Goal: Information Seeking & Learning: Learn about a topic

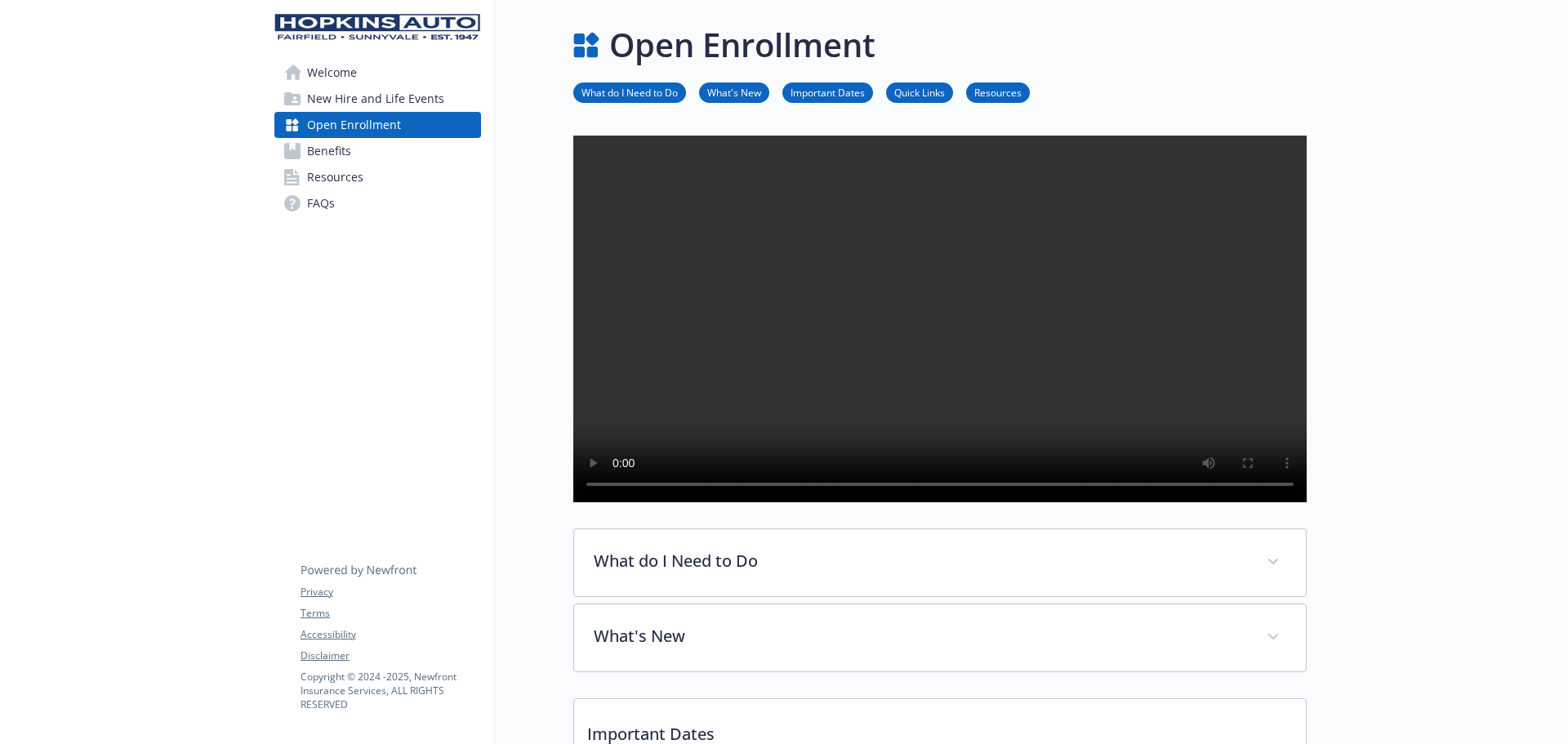
click at [323, 146] on span "Benefits" at bounding box center [329, 151] width 44 height 26
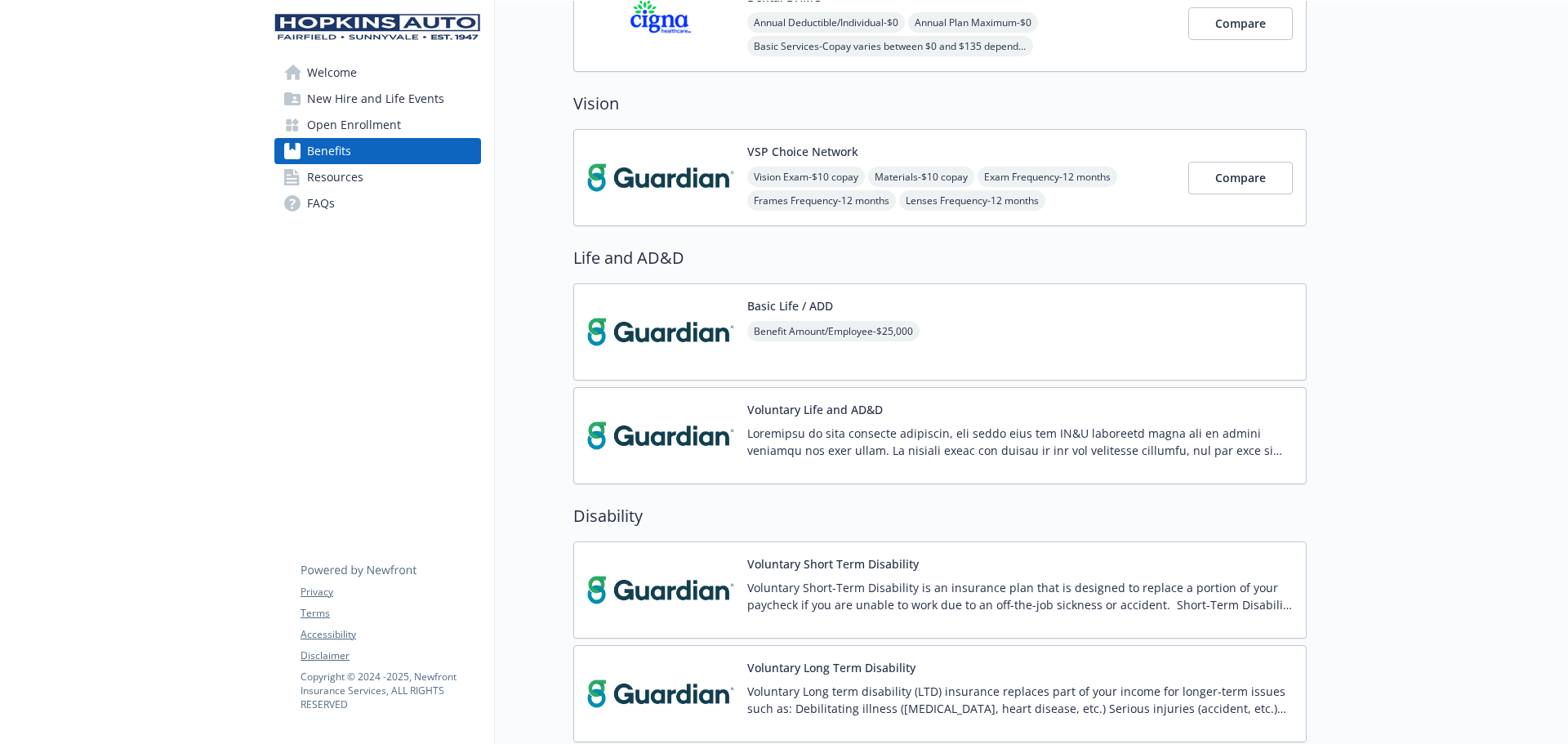
scroll to position [780, 0]
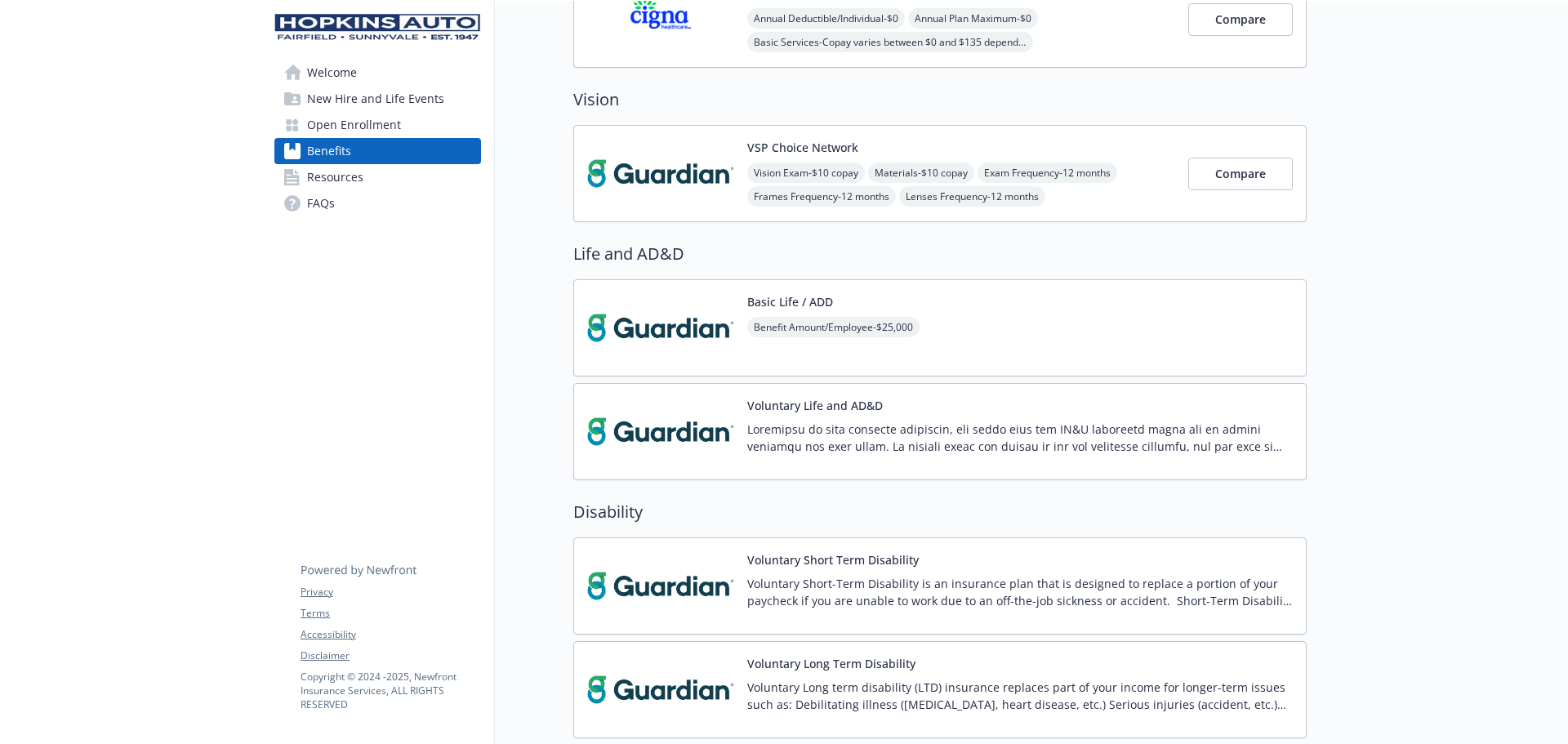
click at [1128, 433] on p at bounding box center [1020, 437] width 546 height 34
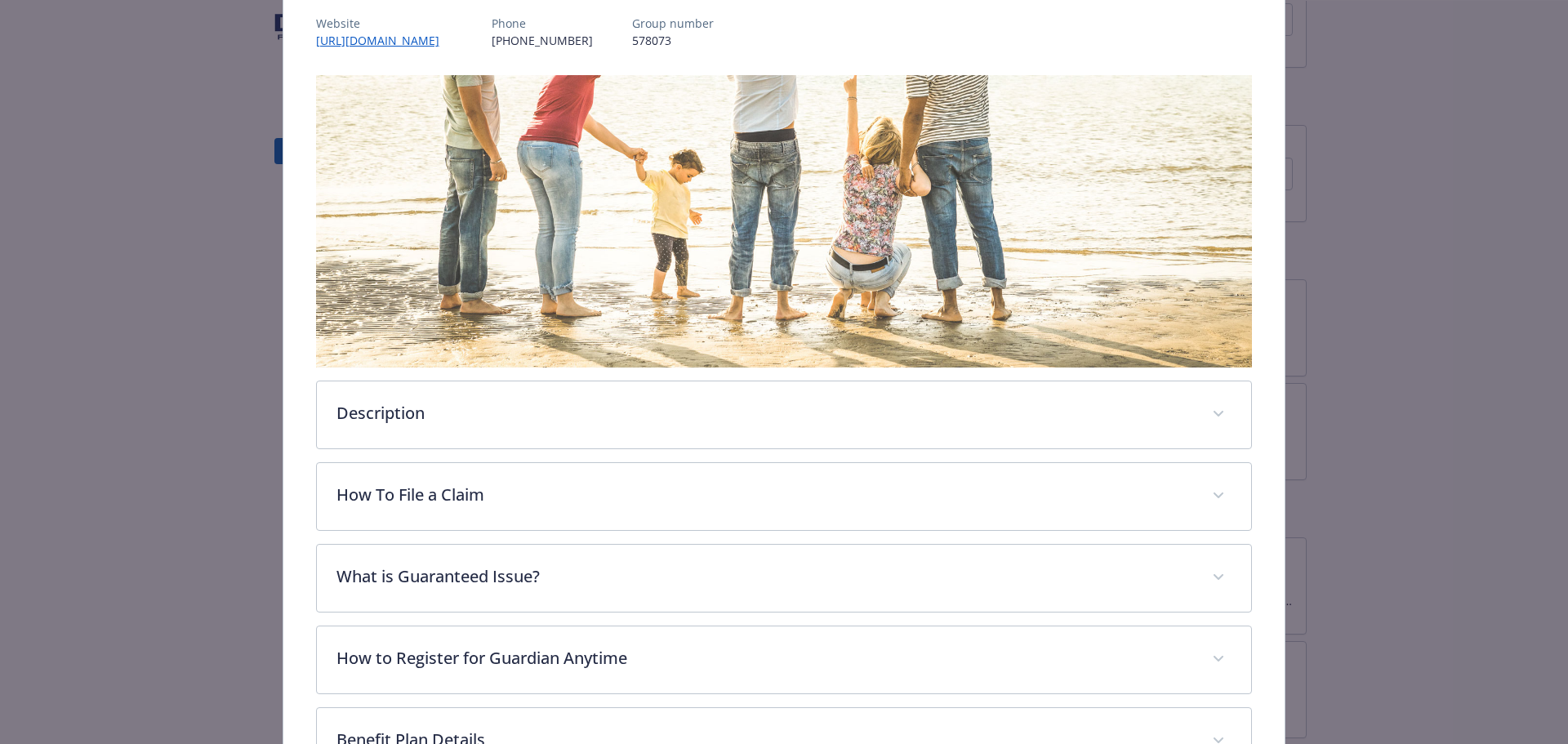
scroll to position [212, 0]
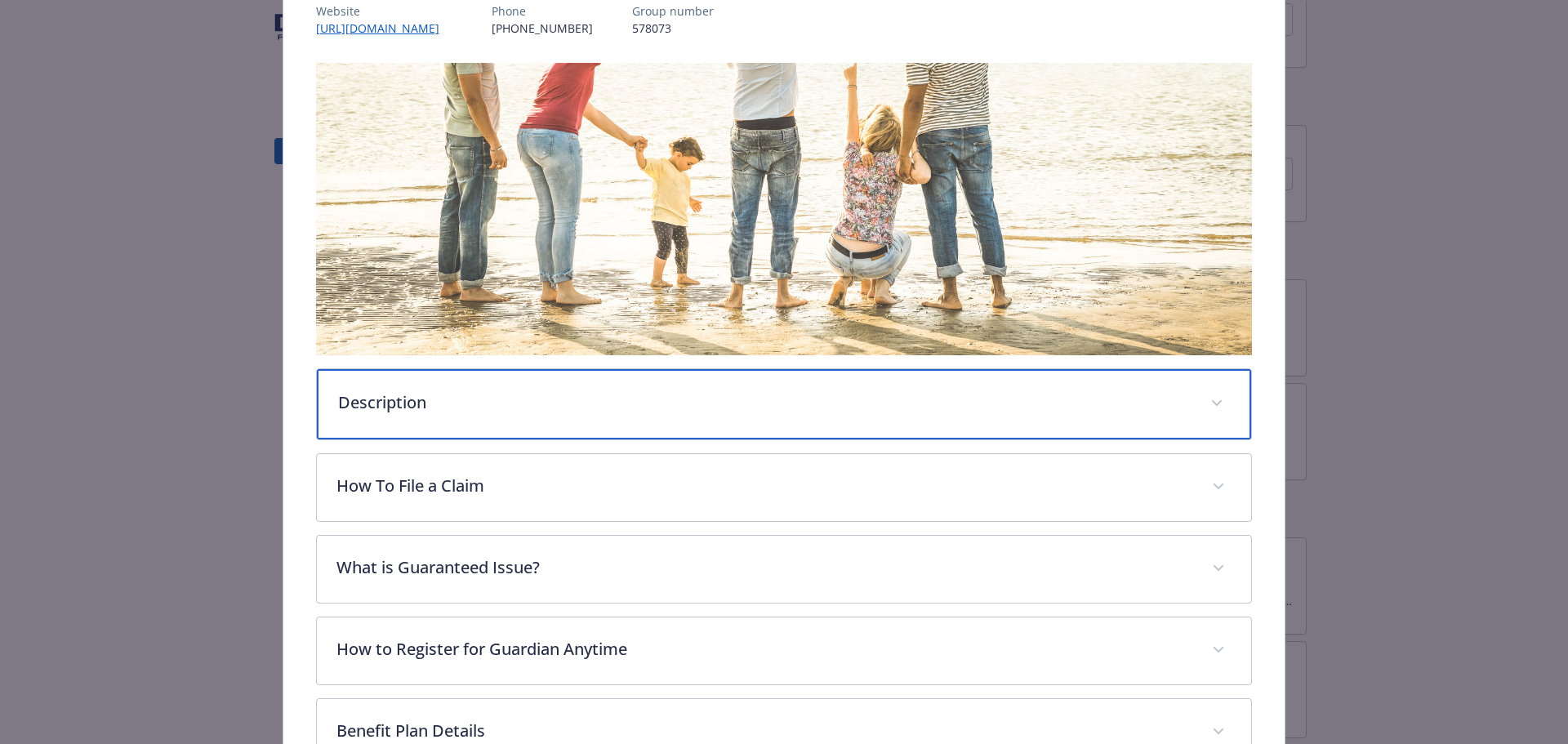
click at [1204, 398] on span "details for plan Life and AD&D - Voluntary Life and AD&D - Voluntary Life and A…" at bounding box center [1217, 403] width 26 height 26
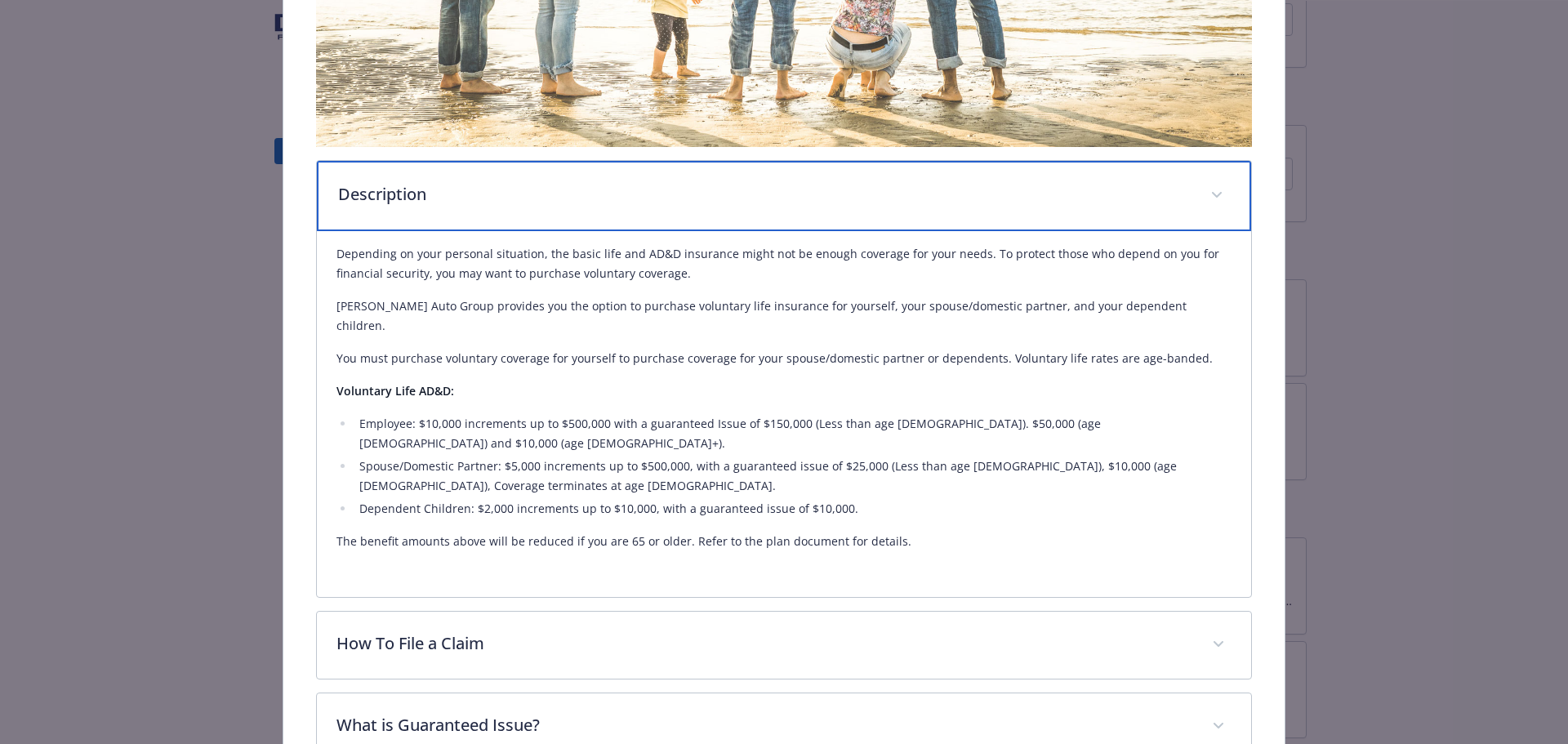
scroll to position [457, 0]
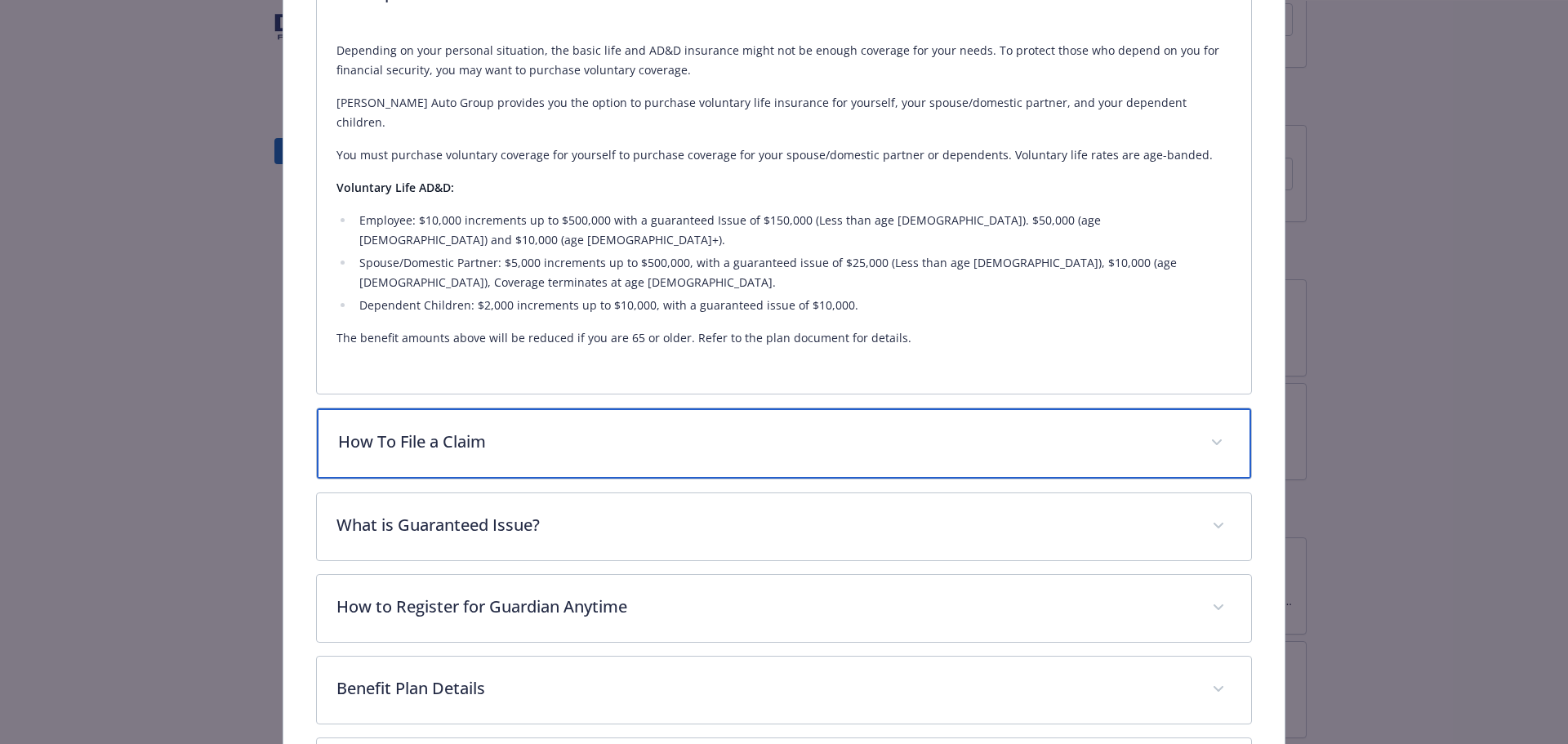
click at [1212, 439] on icon "details for plan Life and AD&D - Voluntary Life and AD&D - Voluntary Life and A…" at bounding box center [1217, 442] width 10 height 5
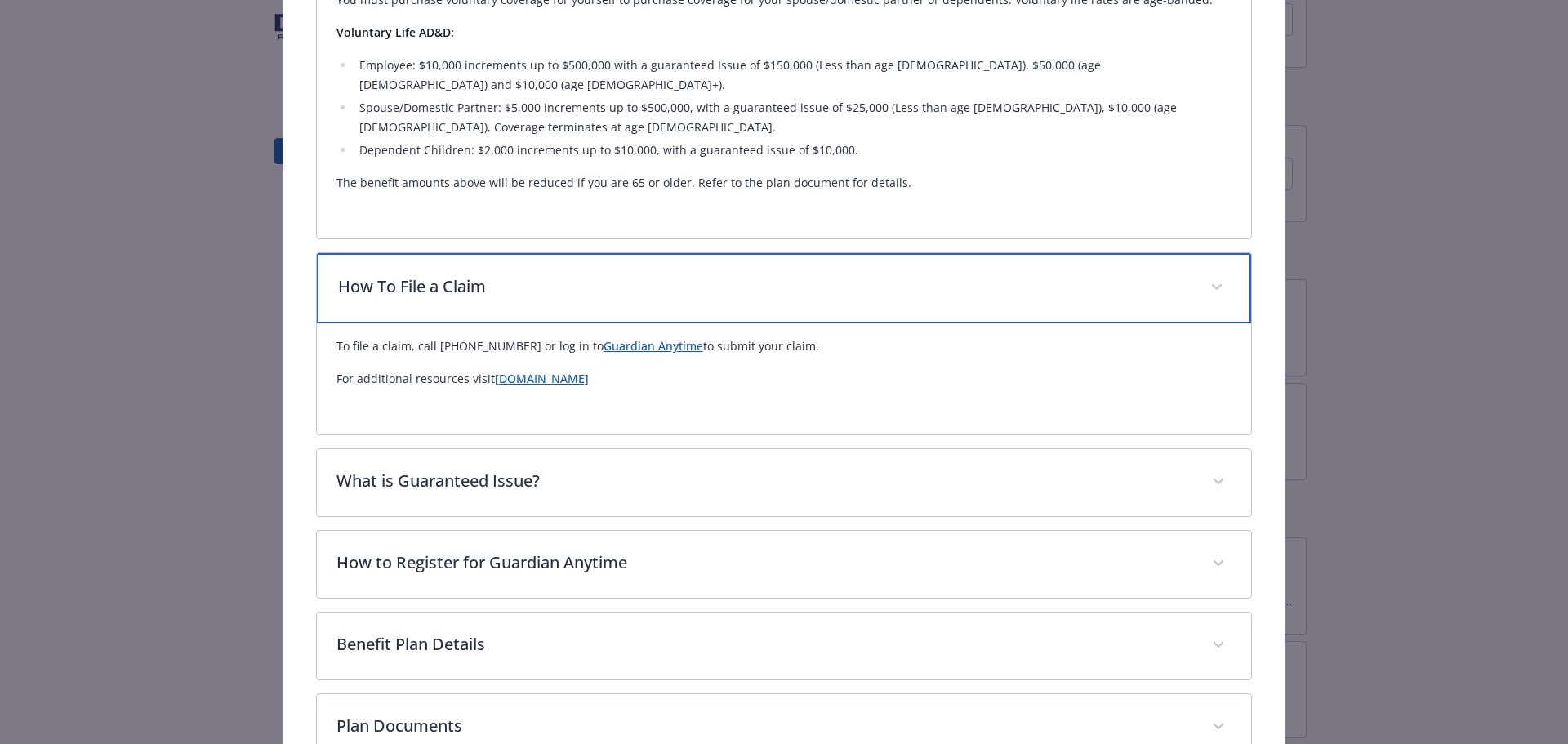
scroll to position [782, 0]
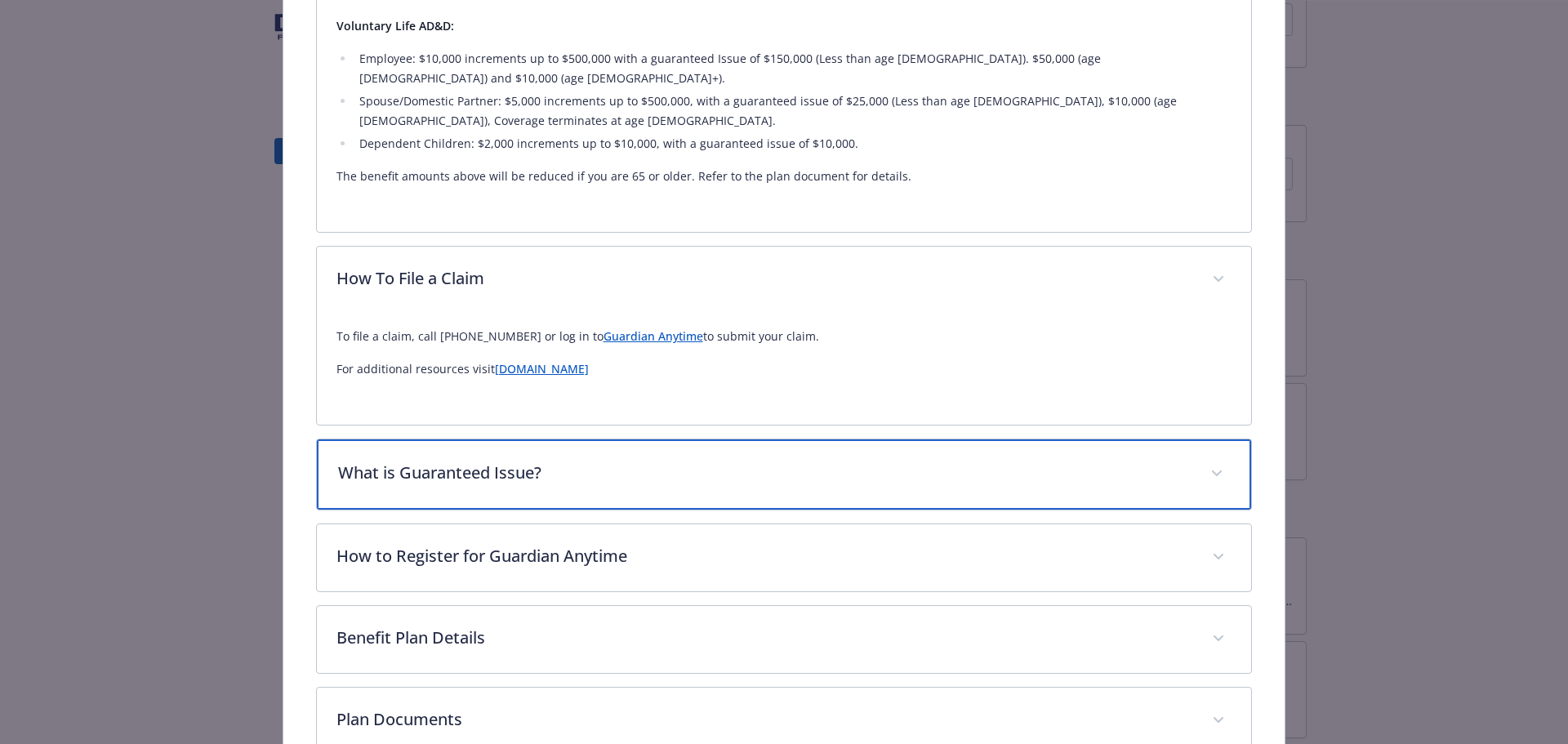
click at [1204, 460] on span "details for plan Life and AD&D - Voluntary Life and AD&D - Voluntary Life and A…" at bounding box center [1217, 473] width 26 height 26
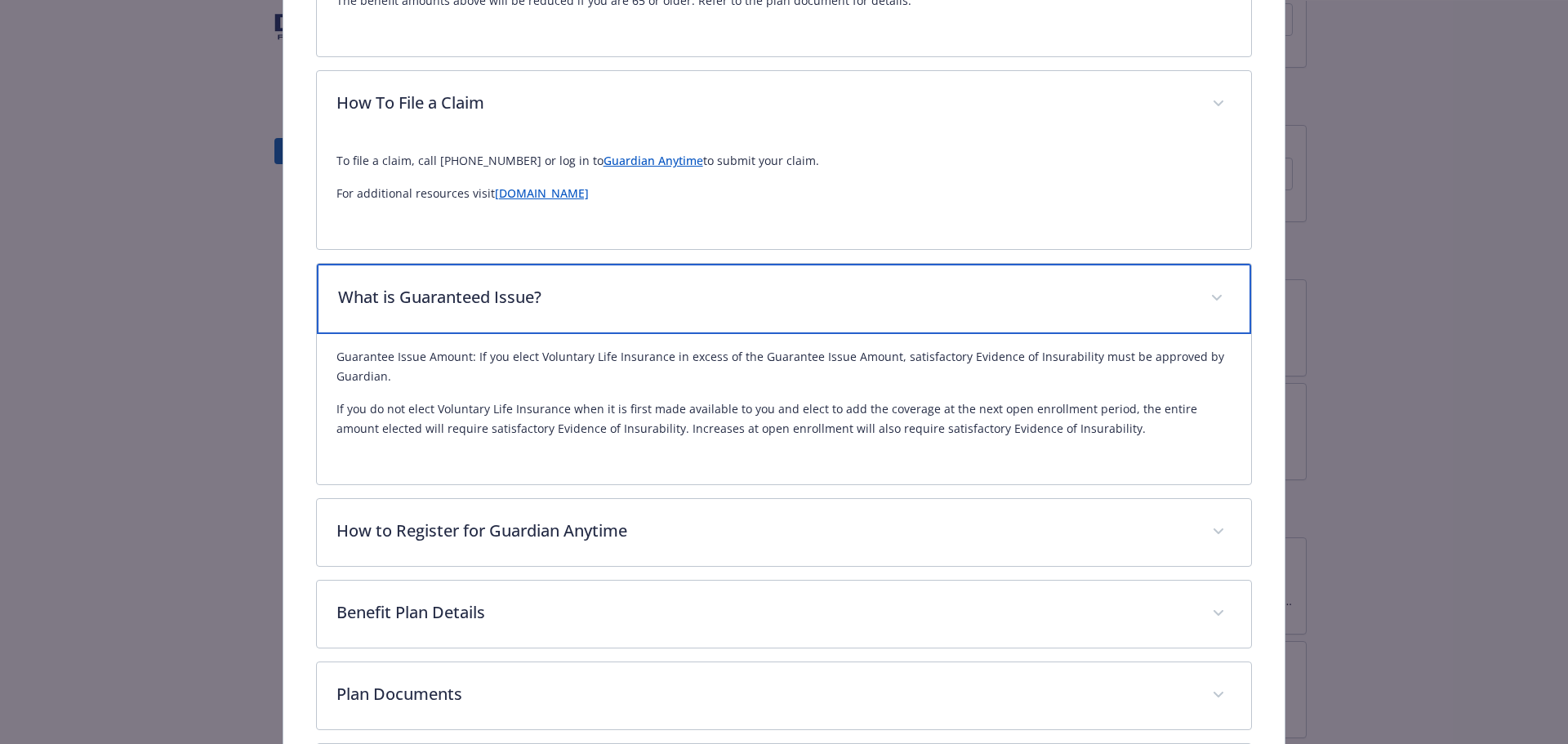
scroll to position [1027, 0]
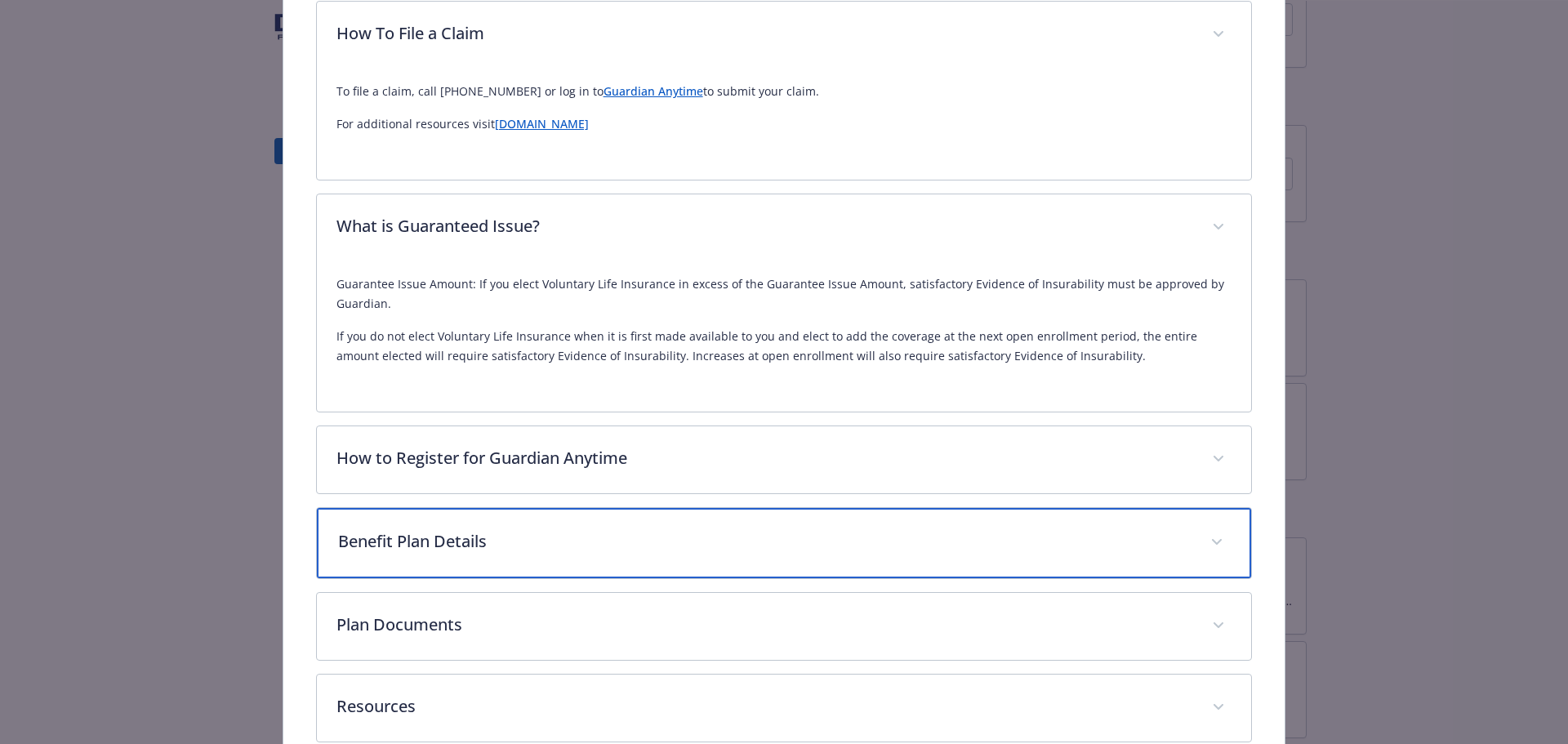
click at [1212, 538] on icon "details for plan Life and AD&D - Voluntary Life and AD&D - Voluntary Life and A…" at bounding box center [1217, 541] width 10 height 6
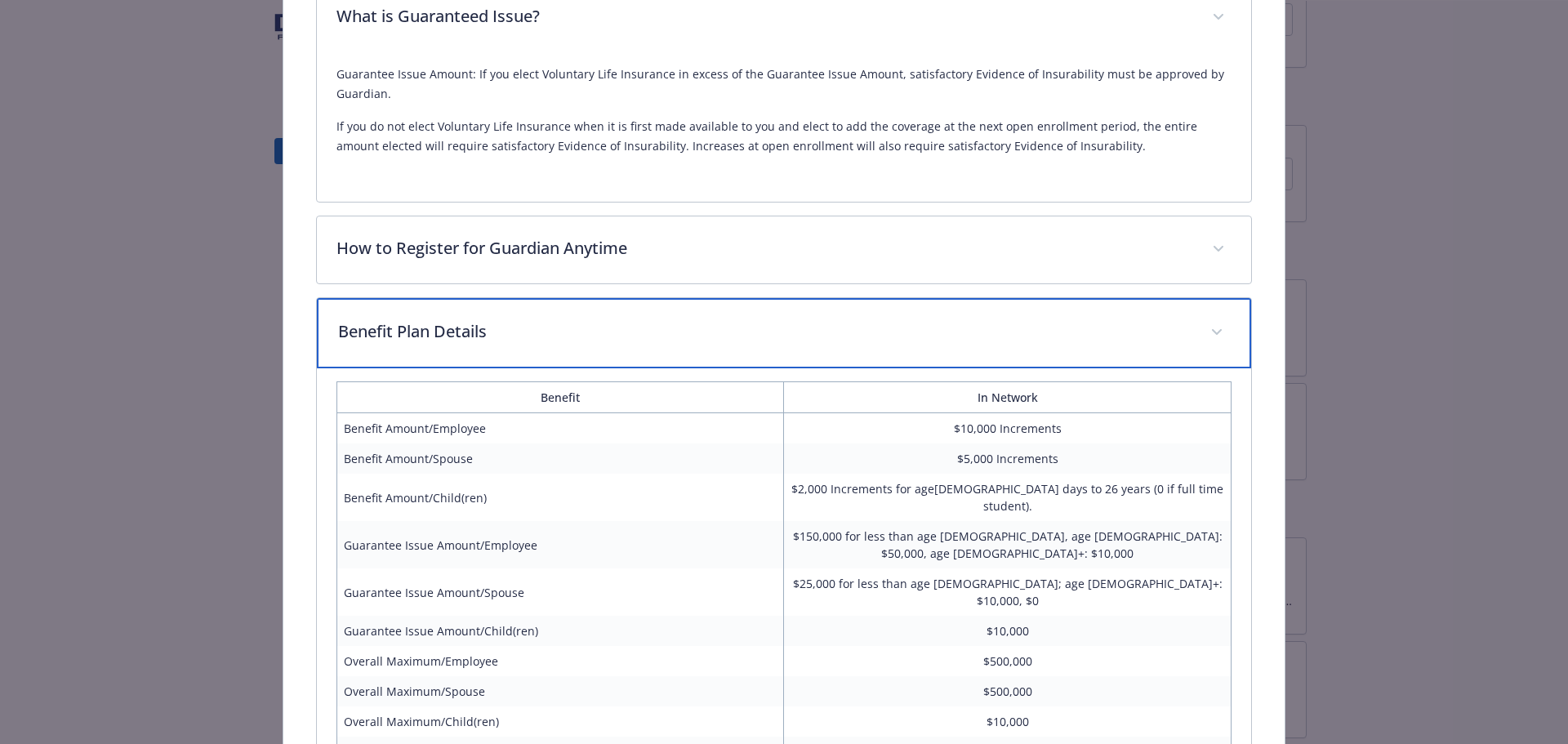
scroll to position [1272, 0]
